Goal: Task Accomplishment & Management: Use online tool/utility

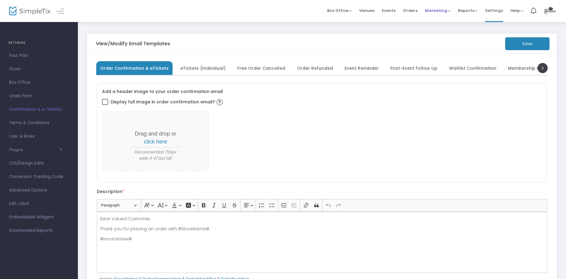
click at [445, 10] on span "Marketing" at bounding box center [438, 11] width 26 height 6
click at [446, 21] on li "Promo Codes" at bounding box center [449, 21] width 49 height 12
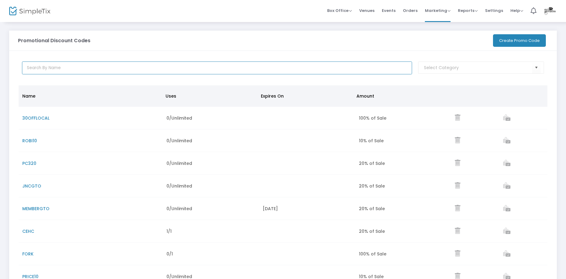
click at [60, 69] on input "text" at bounding box center [217, 67] width 390 height 13
paste input "WORL10"
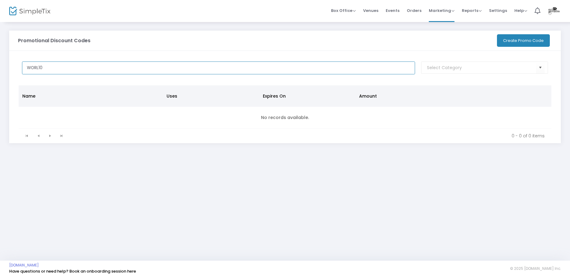
type input "WORL10"
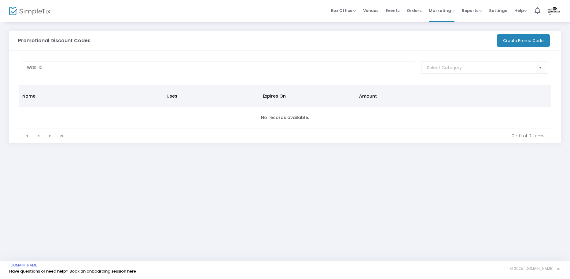
click at [509, 43] on button "Create Promo Code" at bounding box center [523, 40] width 53 height 13
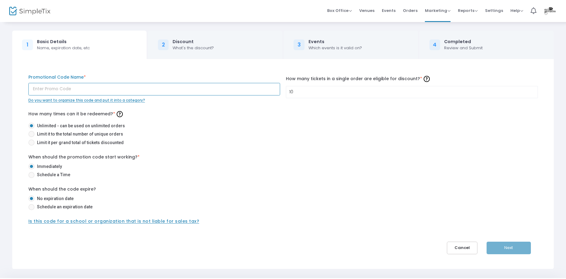
click at [183, 89] on input "text" at bounding box center [154, 89] width 252 height 13
paste input "WORL10"
type input "WORL10"
click at [320, 94] on input "10" at bounding box center [411, 92] width 251 height 12
click at [265, 107] on div "WORL10 Promotional Code Name * Do you want to organize this code and put it int…" at bounding box center [283, 149] width 519 height 151
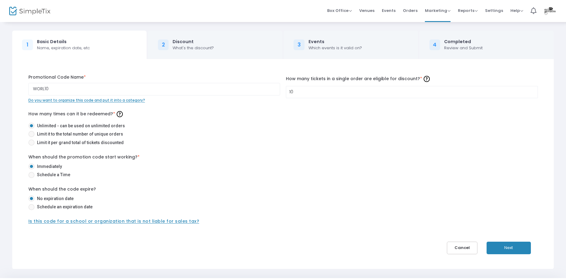
click at [504, 252] on button "Next" at bounding box center [509, 247] width 44 height 13
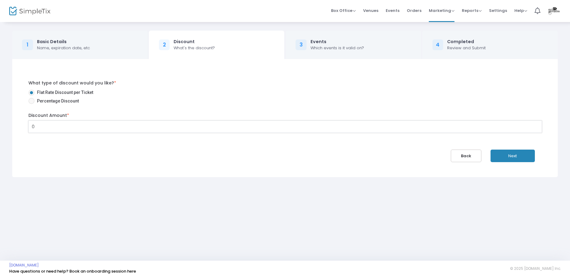
click at [61, 127] on input "0" at bounding box center [285, 127] width 513 height 12
type input "$0.00"
click at [49, 99] on span "Percentage Discount" at bounding box center [57, 101] width 44 height 6
click at [31, 104] on input "Percentage Discount" at bounding box center [31, 104] width 0 height 0
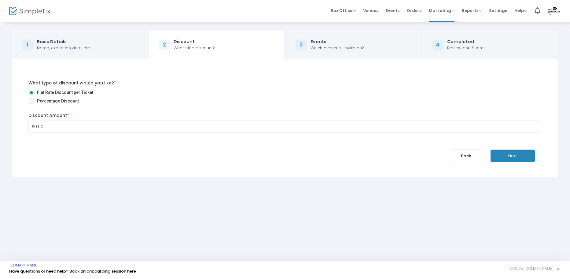
radio input "true"
click at [64, 128] on input "0" at bounding box center [285, 127] width 513 height 12
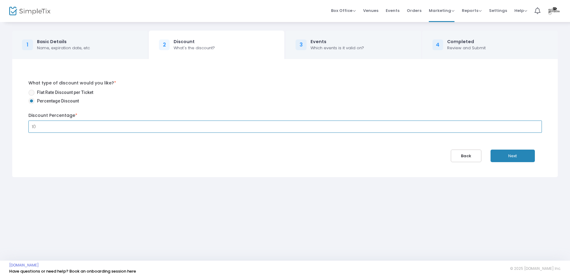
type input "10.00%"
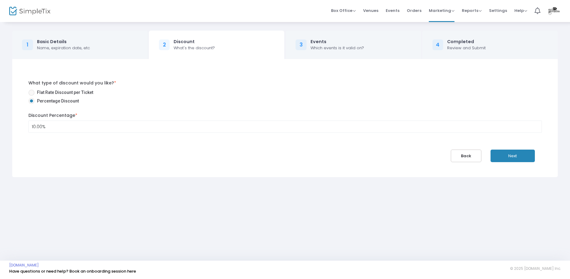
click at [504, 160] on button "Next" at bounding box center [513, 155] width 44 height 13
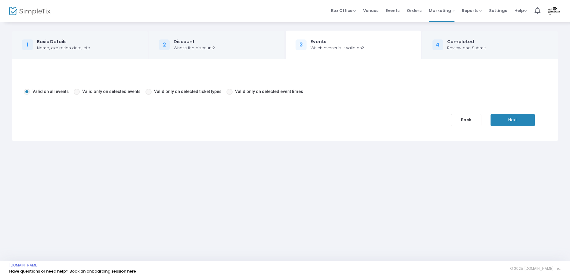
click at [514, 118] on button "Next" at bounding box center [513, 120] width 44 height 13
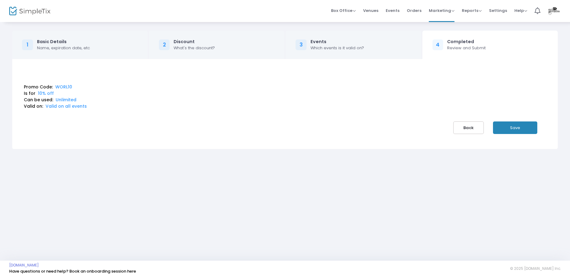
click at [513, 126] on button "Save" at bounding box center [515, 127] width 44 height 13
